Goal: Task Accomplishment & Management: Manage account settings

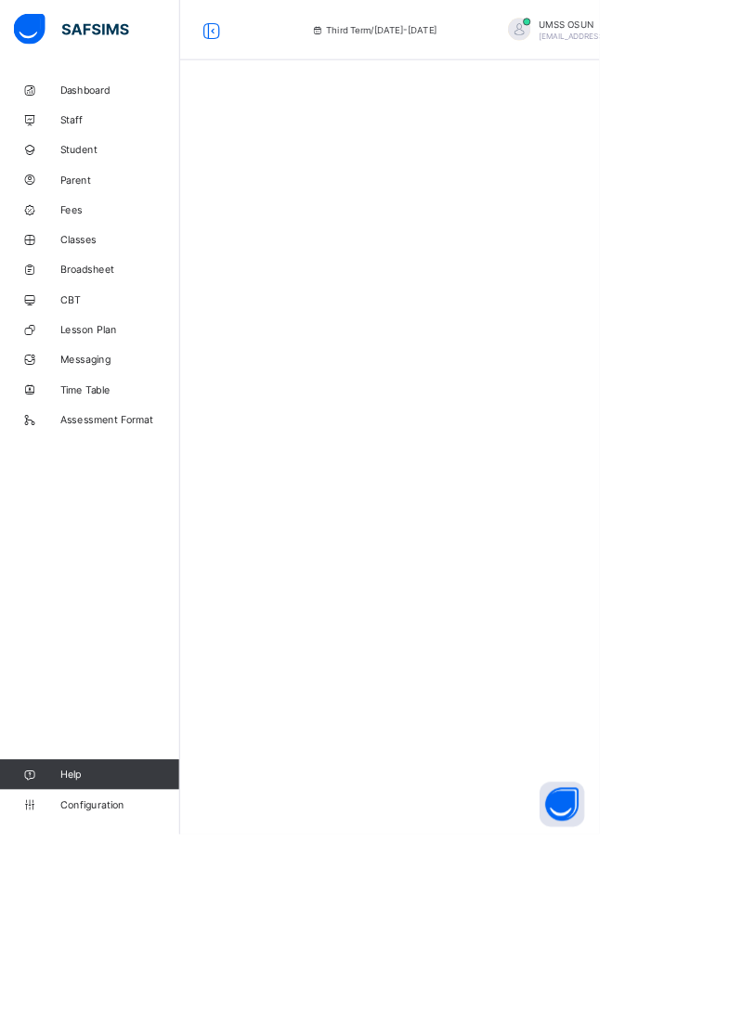
click at [104, 226] on span "Parent" at bounding box center [148, 222] width 149 height 15
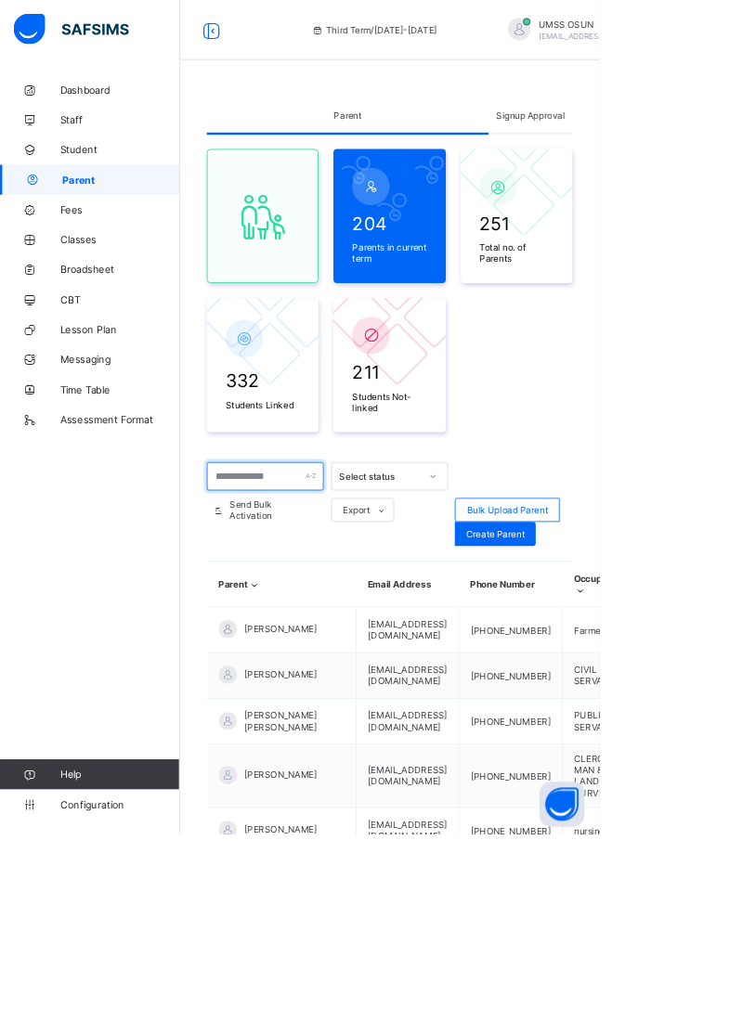
click at [338, 579] on input "text" at bounding box center [328, 590] width 145 height 35
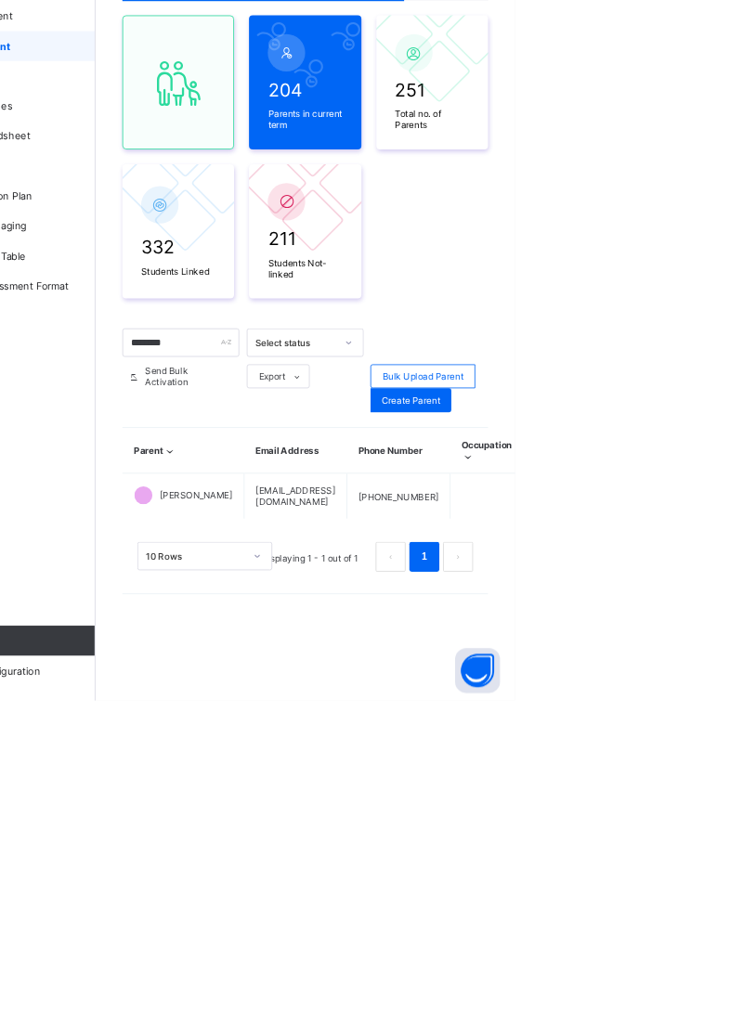
click at [0, 0] on div "Resend Activation Link" at bounding box center [0, 0] width 0 height 0
click at [742, 1033] on html "Third Term / [DATE]-[DATE] UMSS OSUN [EMAIL_ADDRESS][DOMAIN_NAME] Dashboard Sta…" at bounding box center [371, 517] width 743 height 1034
click at [0, 0] on ul "Edit Parent View Profile Reset Password Resend Activation Link Change Email Lin…" at bounding box center [0, 0] width 0 height 0
click at [0, 0] on div "Resend Activation Link" at bounding box center [0, 0] width 0 height 0
click at [742, 1033] on html "Third Term / [DATE]-[DATE] UMSS OSUN [EMAIL_ADDRESS][DOMAIN_NAME] Dashboard Sta…" at bounding box center [371, 517] width 743 height 1034
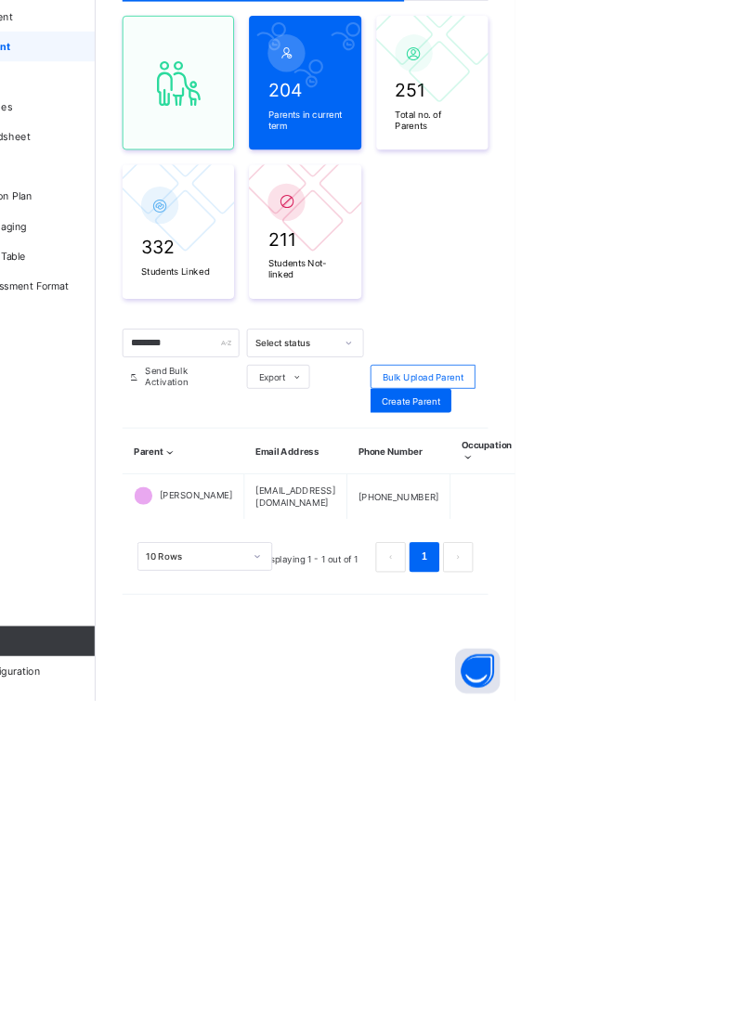
click at [0, 0] on div "Resend Activation Link" at bounding box center [0, 0] width 0 height 0
click at [742, 1033] on html "Third Term / [DATE]-[DATE] UMSS OSUN [EMAIL_ADDRESS][DOMAIN_NAME] Dashboard Sta…" at bounding box center [371, 517] width 743 height 1034
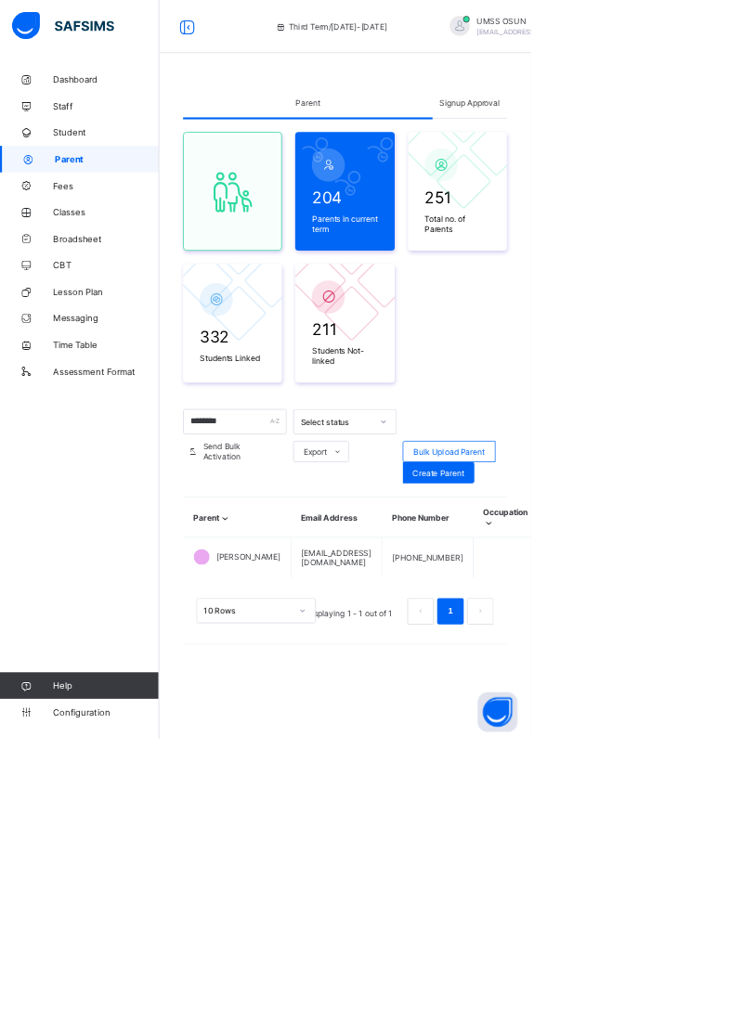
click at [0, 0] on ul "Edit Parent View Profile Reset Password Resend Activation Link Change Email Lin…" at bounding box center [0, 0] width 0 height 0
click at [0, 0] on div "Resend Activation Link" at bounding box center [0, 0] width 0 height 0
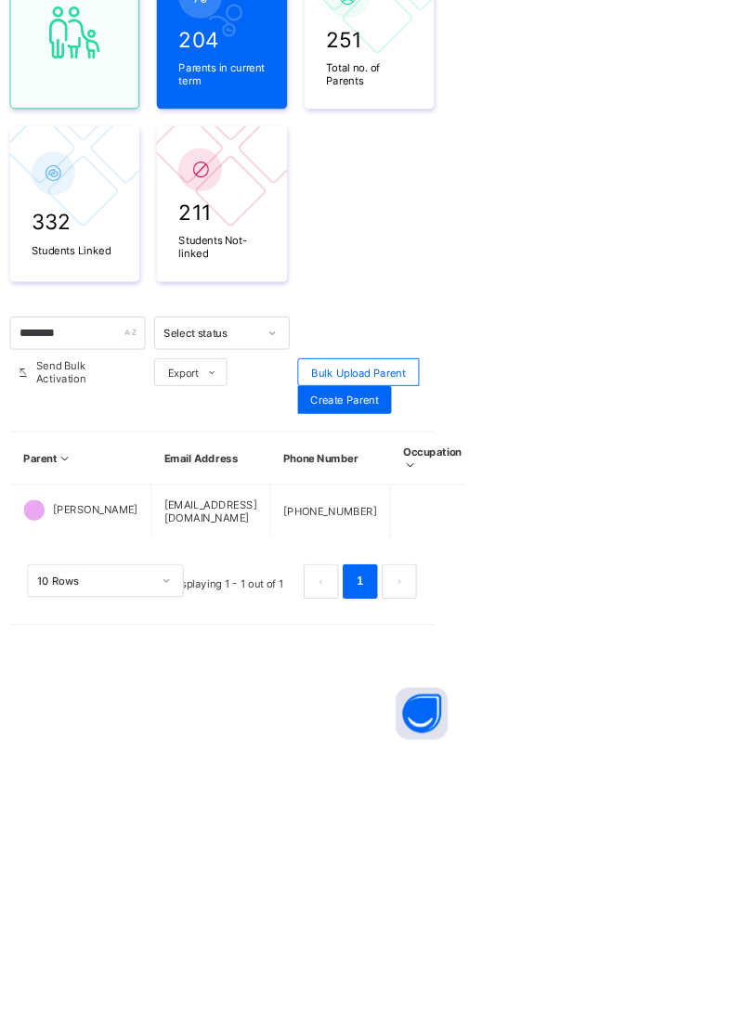
click at [0, 0] on ul "Edit Parent View Profile Reset Password Resend Activation Link Change Email Lin…" at bounding box center [0, 0] width 0 height 0
click at [0, 0] on div "Resend Activation Link" at bounding box center [0, 0] width 0 height 0
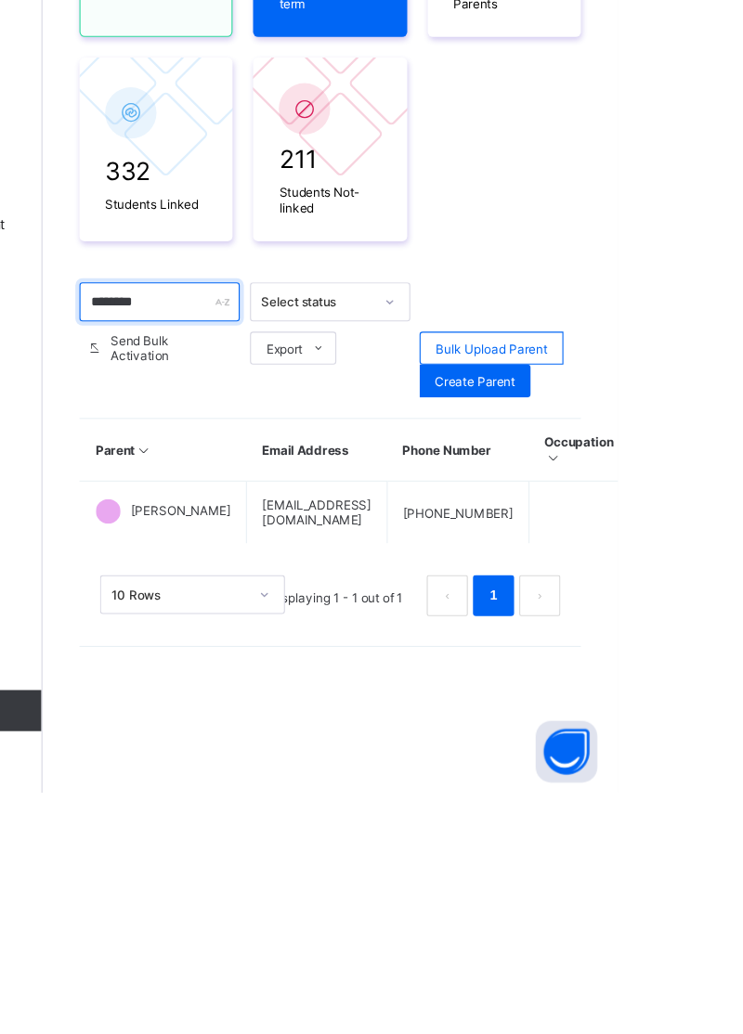
click at [347, 580] on input "********" at bounding box center [328, 590] width 145 height 35
type input "*"
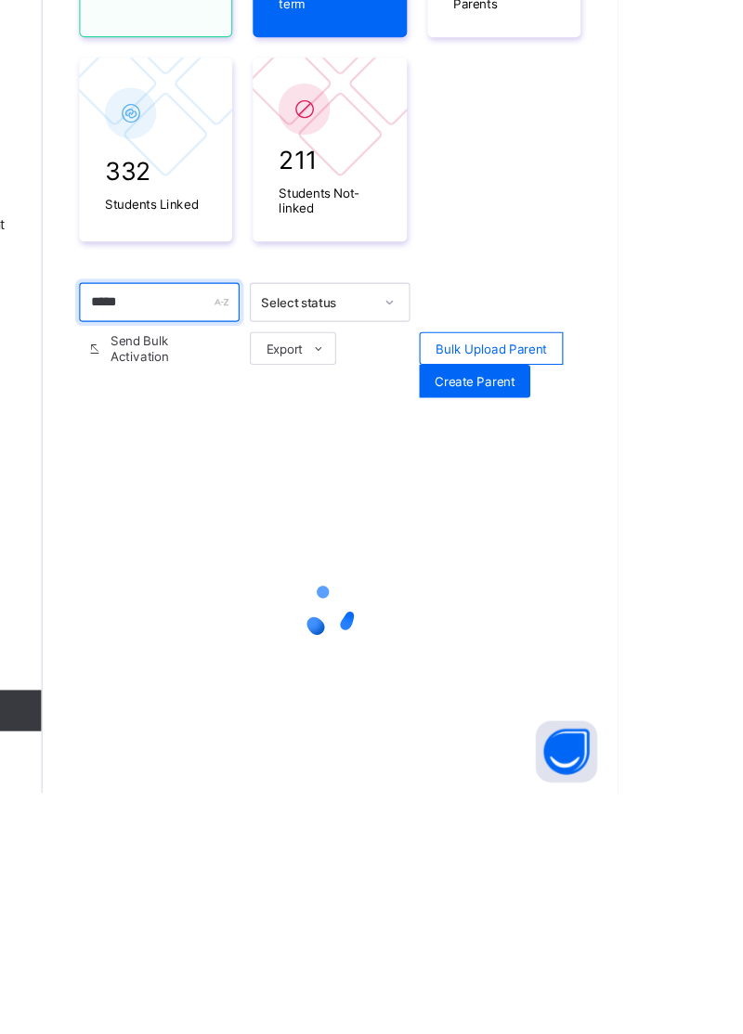
type input "******"
